Goal: Complete application form

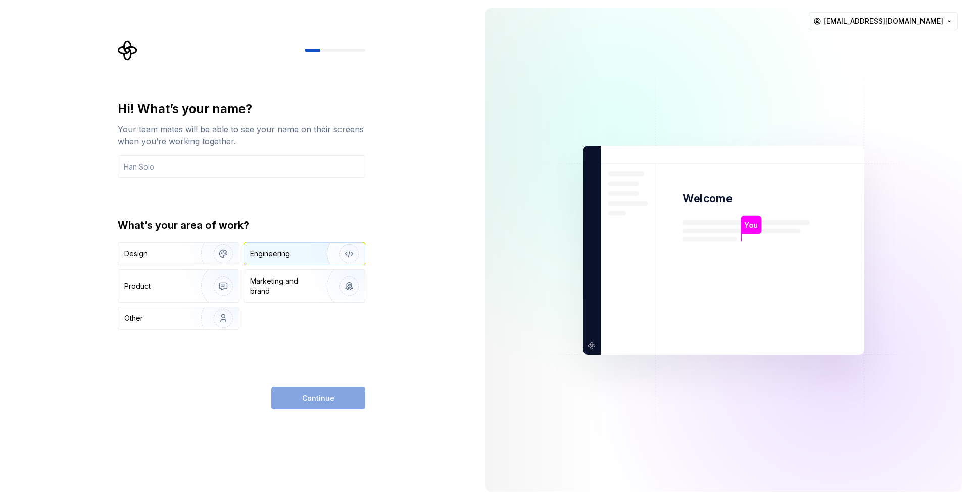
click at [291, 254] on div "Engineering" at bounding box center [290, 254] width 80 height 10
click at [322, 398] on div "Continue" at bounding box center [318, 398] width 94 height 22
click at [280, 291] on div "Marketing and brand" at bounding box center [284, 286] width 68 height 20
click at [289, 259] on div "Engineering" at bounding box center [270, 254] width 40 height 10
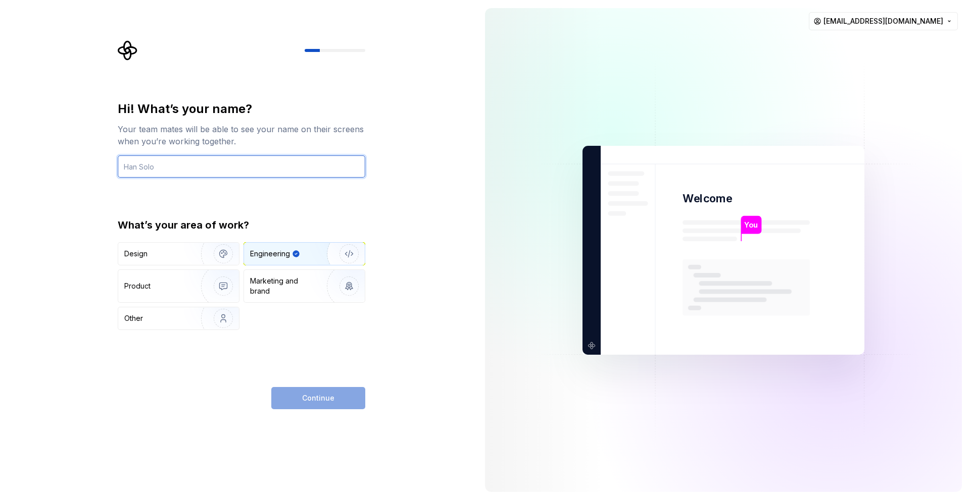
click at [200, 169] on input "text" at bounding box center [241, 167] width 247 height 22
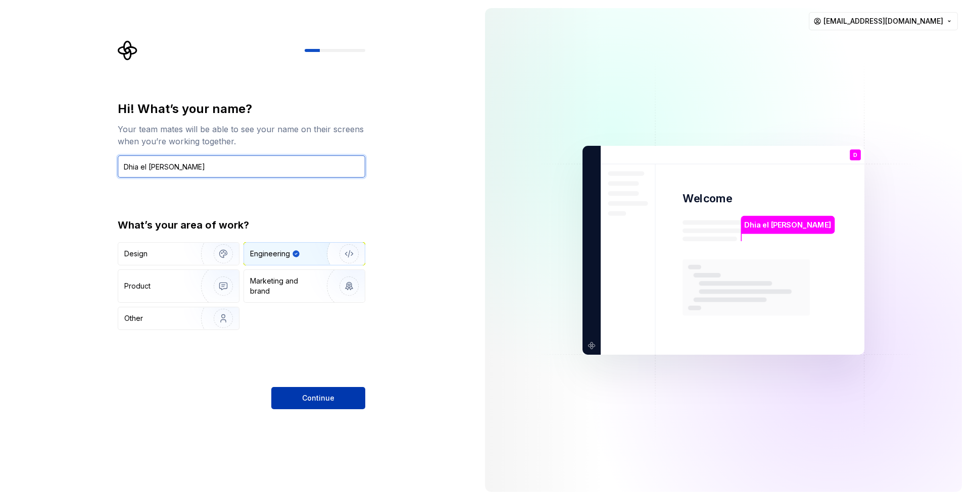
type input "Dhia el [PERSON_NAME]"
click at [312, 391] on button "Continue" at bounding box center [318, 398] width 94 height 22
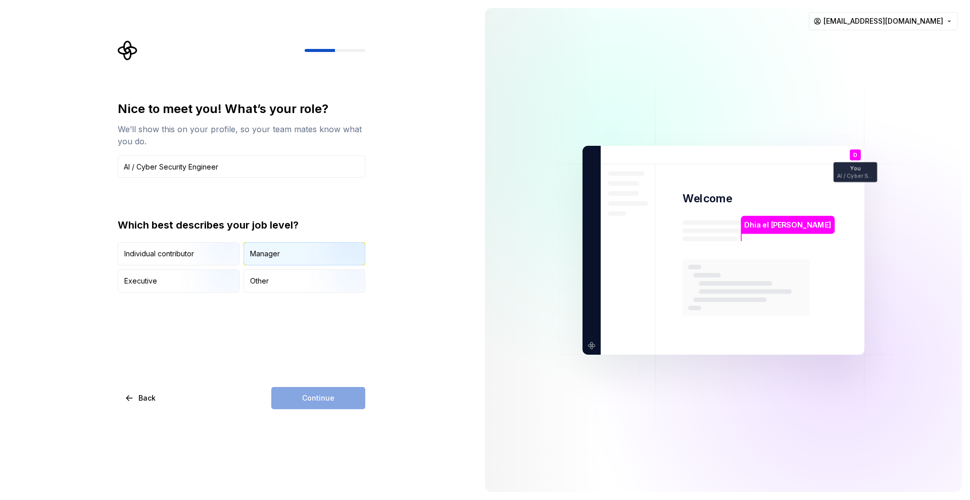
type input "AI / Cyber Security Engineer"
click at [259, 254] on div "Manager" at bounding box center [265, 254] width 30 height 10
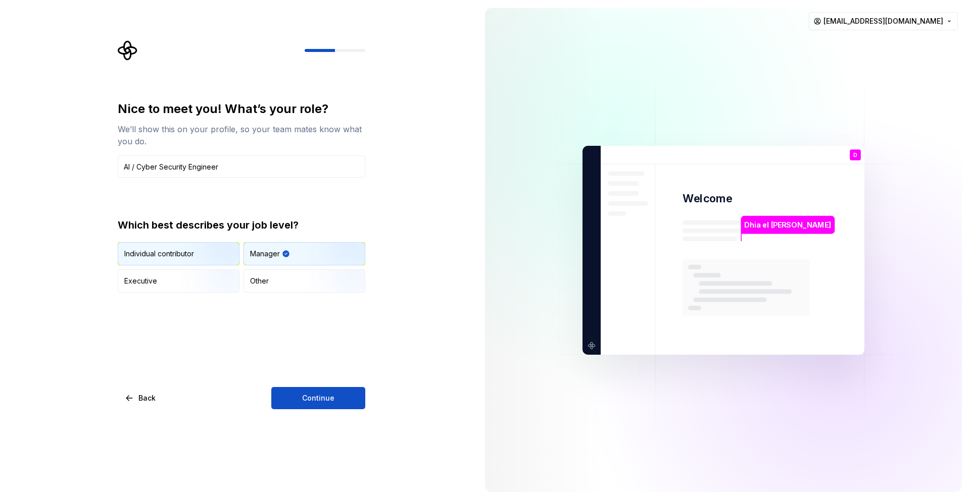
click at [195, 259] on img "button" at bounding box center [214, 267] width 65 height 68
click at [314, 395] on span "Continue" at bounding box center [318, 398] width 32 height 10
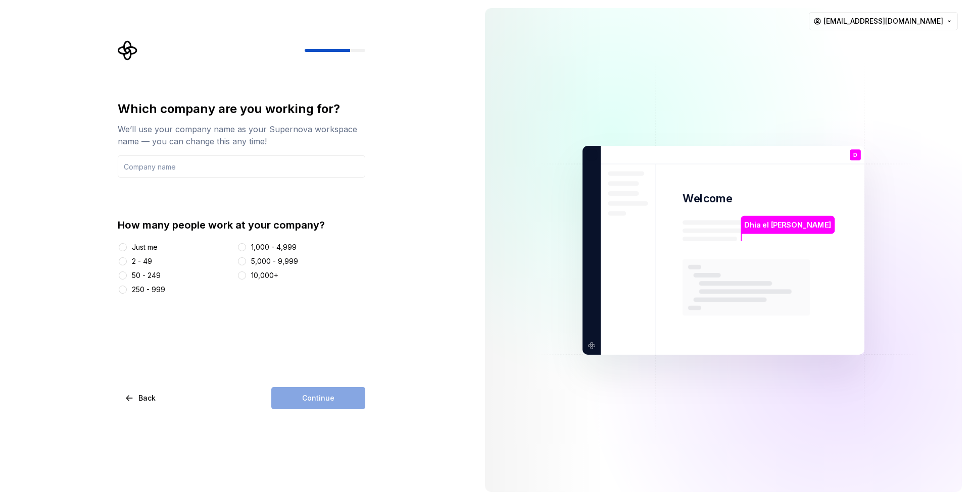
click at [137, 249] on div "Just me" at bounding box center [145, 247] width 26 height 10
click at [127, 249] on button "Just me" at bounding box center [123, 247] width 8 height 8
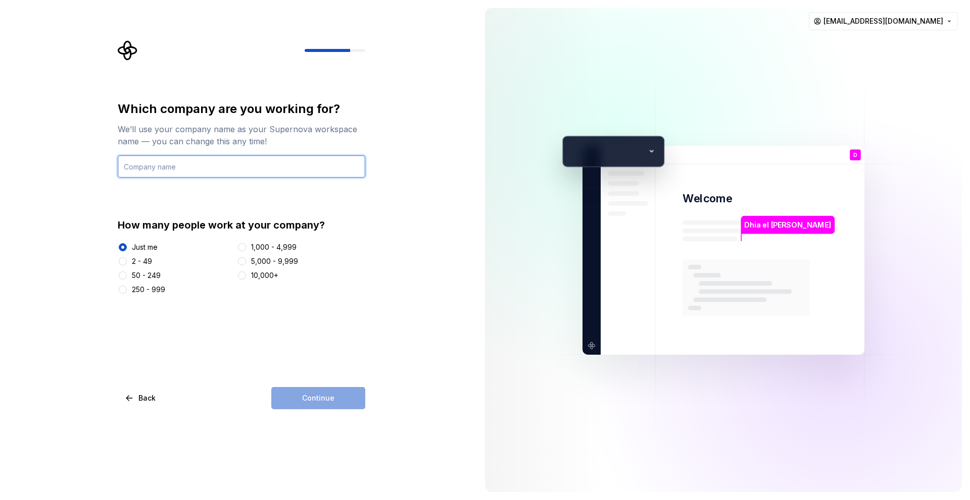
click at [289, 175] on input "text" at bounding box center [241, 167] width 247 height 22
type input "i"
type input "IT SEC"
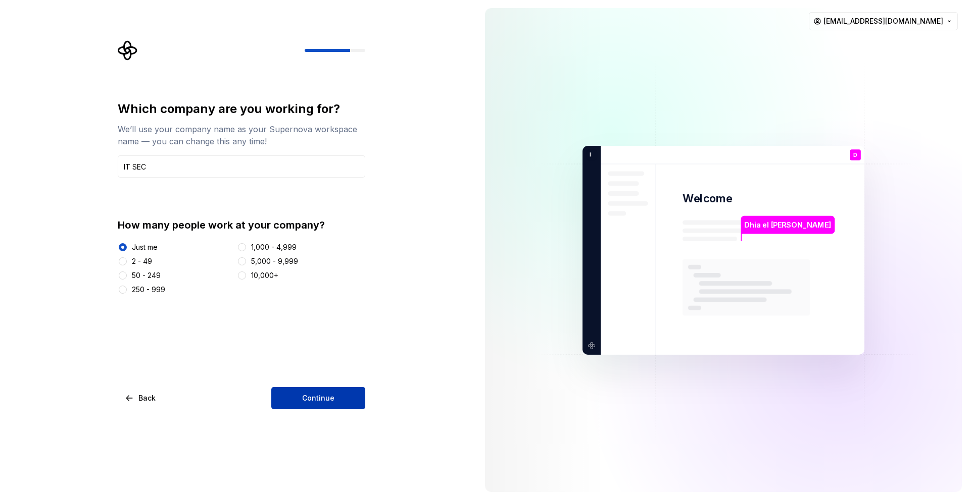
click at [300, 398] on button "Continue" at bounding box center [318, 398] width 94 height 22
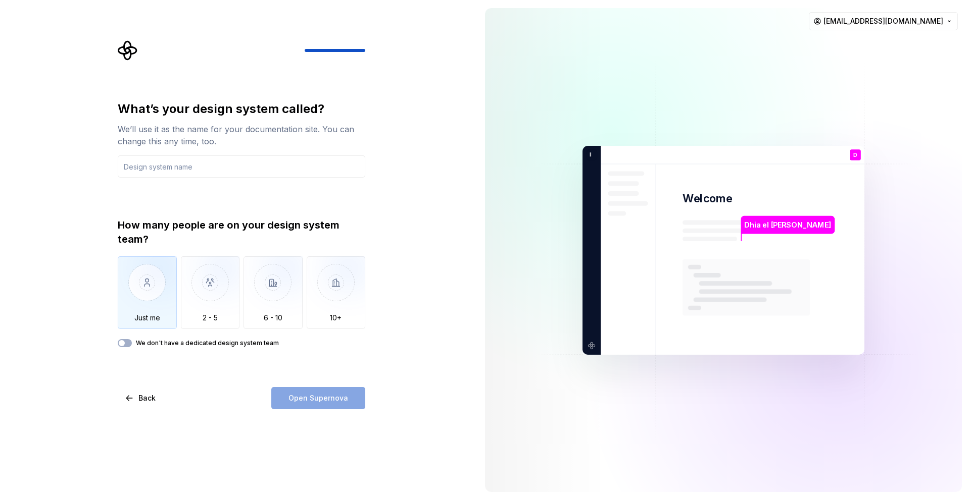
click at [168, 278] on img "button" at bounding box center [147, 291] width 59 height 68
drag, startPoint x: 208, startPoint y: 127, endPoint x: 161, endPoint y: 128, distance: 46.5
click at [161, 128] on div "We’ll use it as the name for your documentation site. You can change this any t…" at bounding box center [241, 135] width 247 height 24
click at [162, 128] on div "We’ll use it as the name for your documentation site. You can change this any t…" at bounding box center [241, 135] width 247 height 24
click at [191, 172] on input "text" at bounding box center [241, 167] width 247 height 22
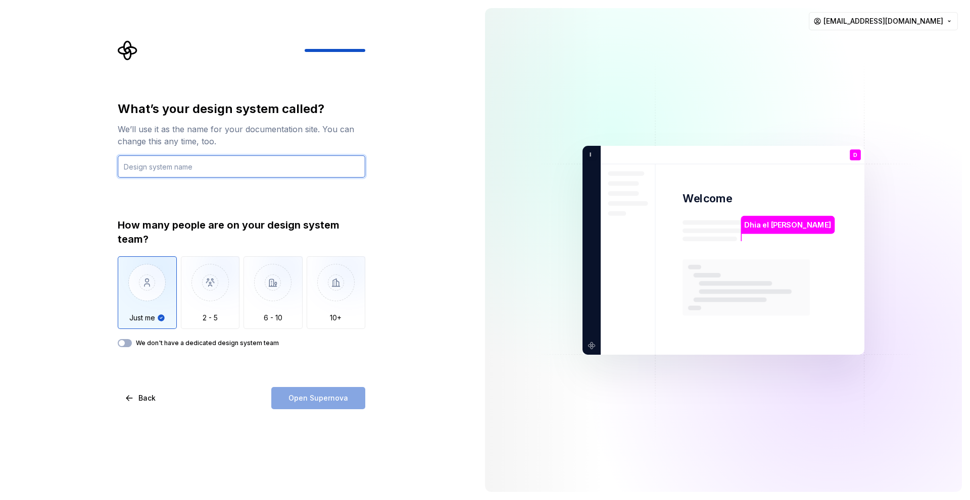
click at [202, 166] on input "text" at bounding box center [241, 167] width 247 height 22
type input "d"
type input "Dhia el hak Rached"
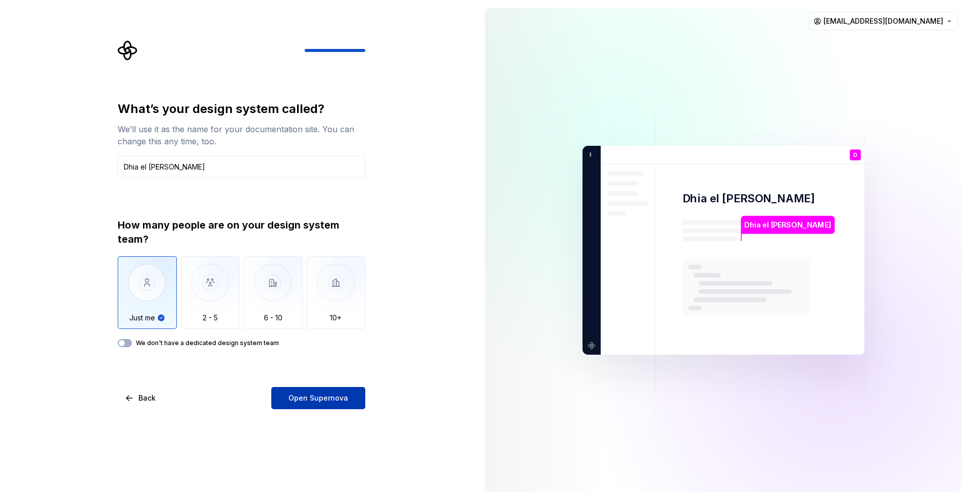
click at [310, 401] on span "Open Supernova" at bounding box center [318, 398] width 60 height 10
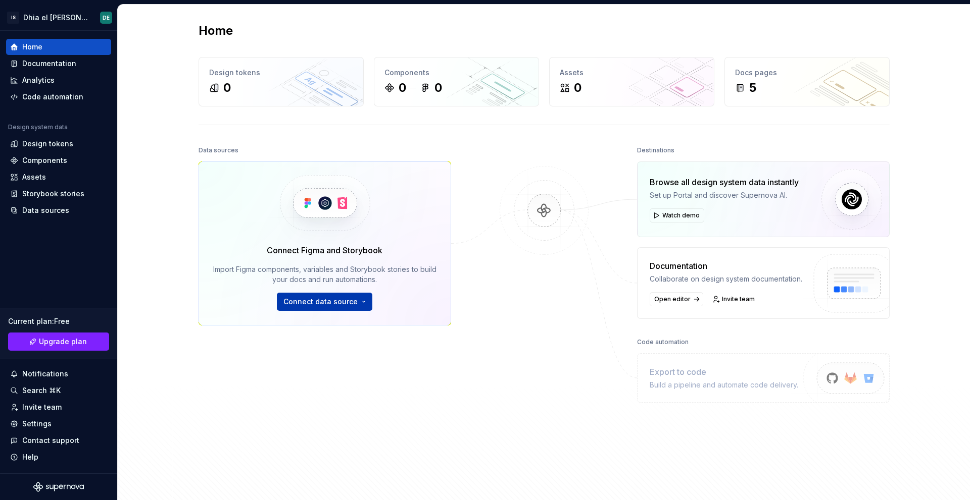
click at [322, 303] on span "Connect data source" at bounding box center [320, 302] width 74 height 10
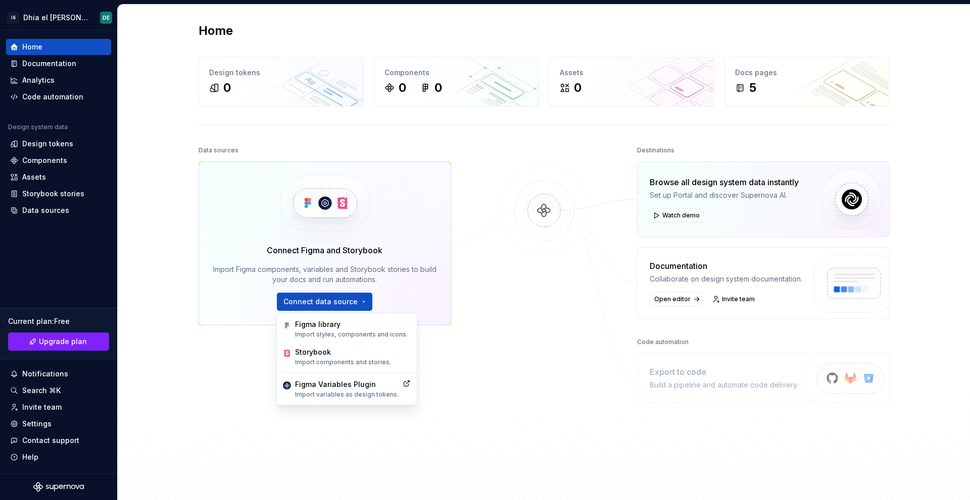
click at [541, 269] on img at bounding box center [544, 221] width 98 height 110
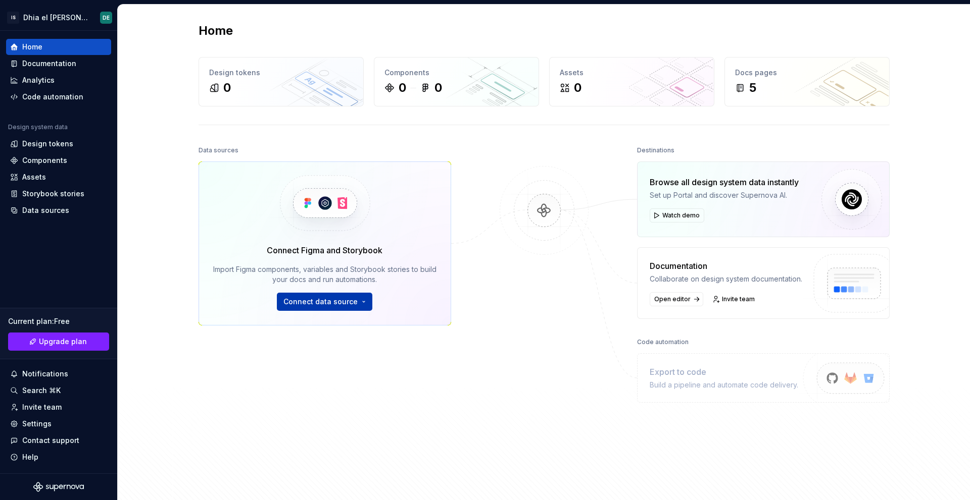
click at [339, 307] on button "Connect data source" at bounding box center [324, 302] width 95 height 18
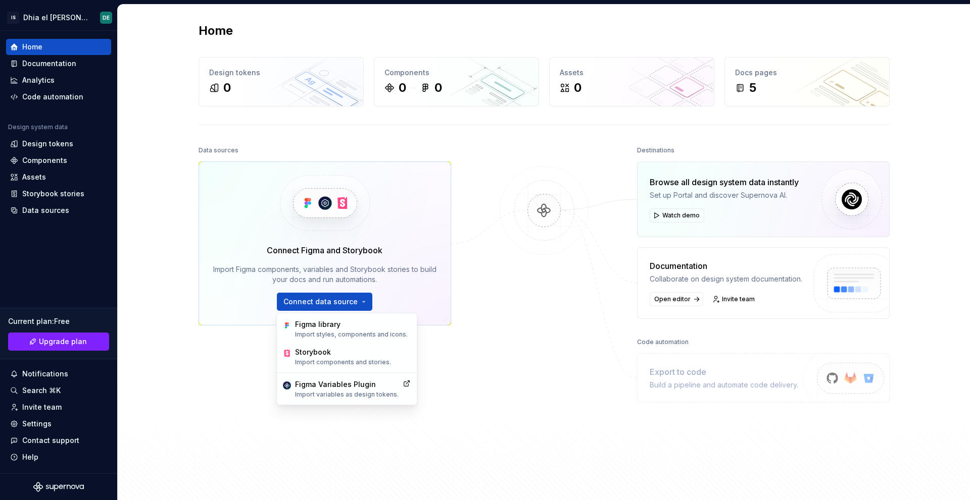
click at [532, 322] on div at bounding box center [543, 293] width 101 height 300
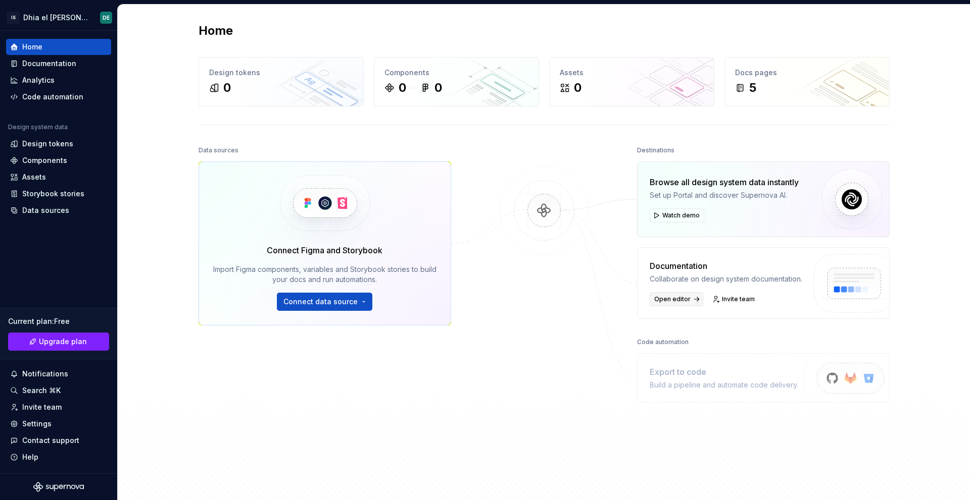
click at [660, 298] on span "Open editor" at bounding box center [672, 299] width 36 height 8
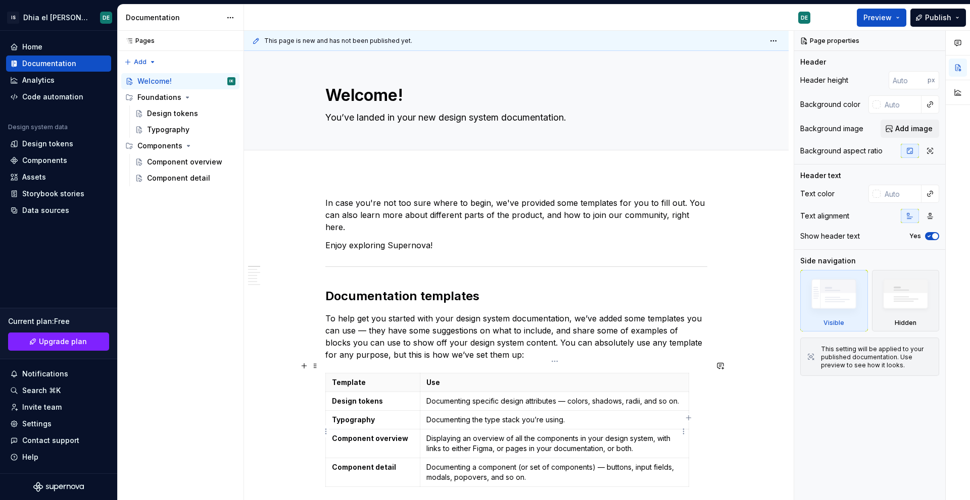
type textarea "*"
